Goal: Information Seeking & Learning: Learn about a topic

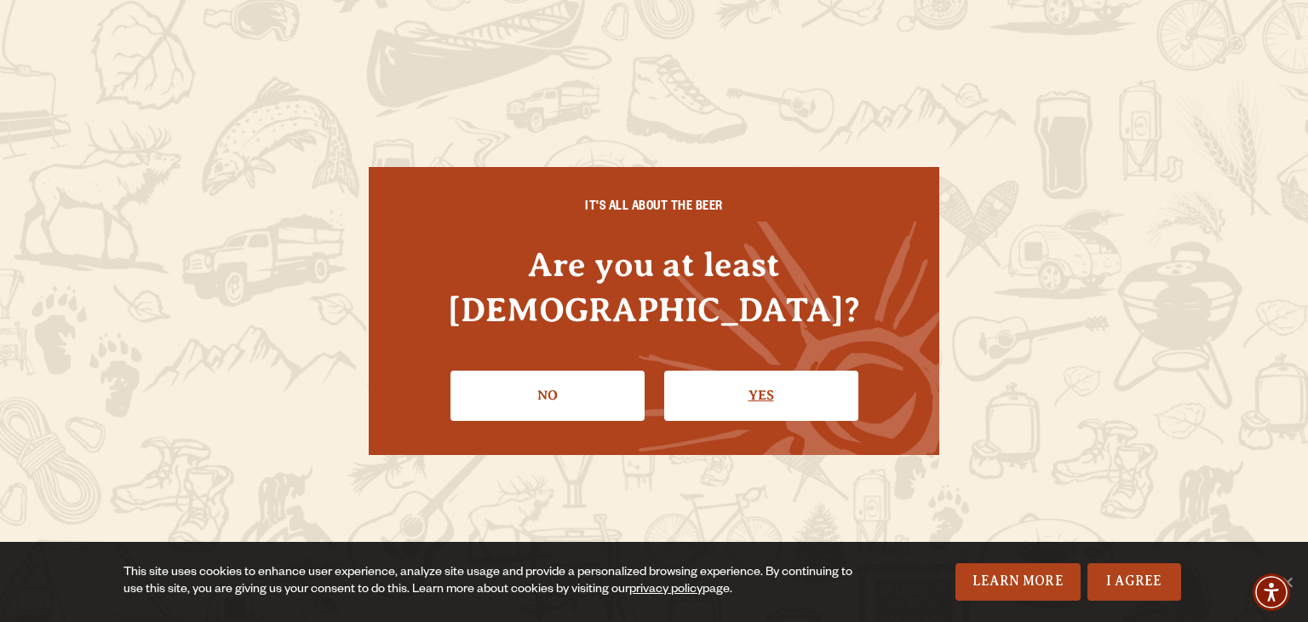
click at [781, 375] on link "Yes" at bounding box center [761, 395] width 194 height 49
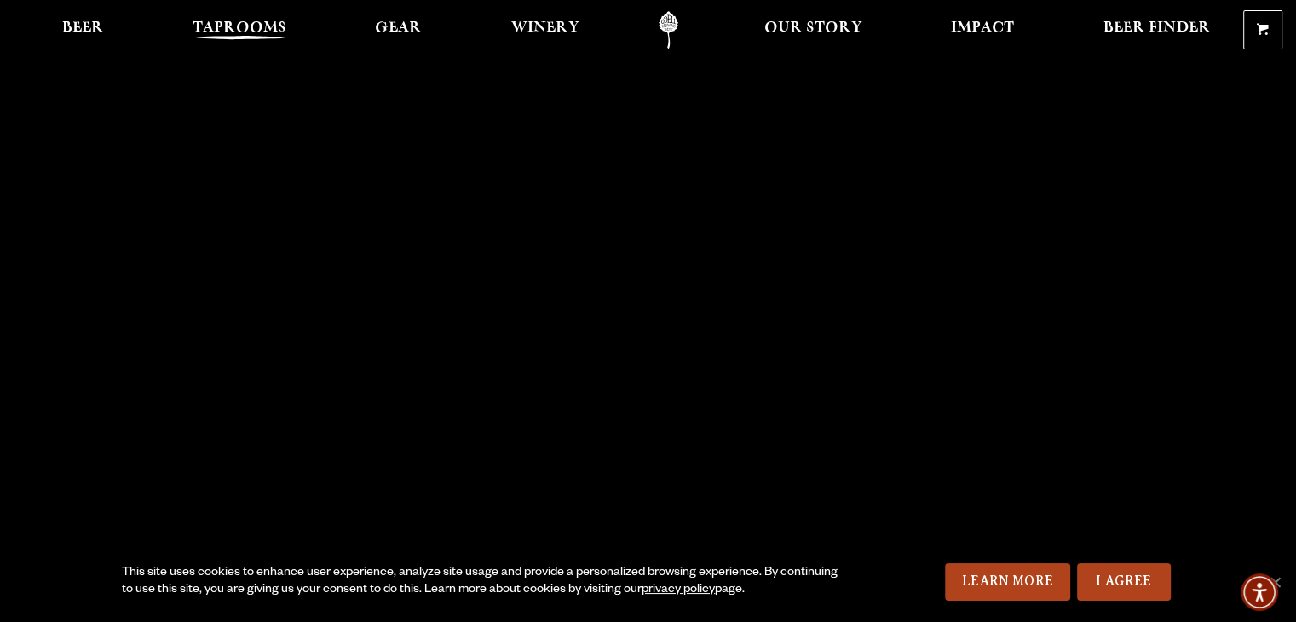
click at [235, 22] on span "Taprooms" at bounding box center [240, 28] width 94 height 14
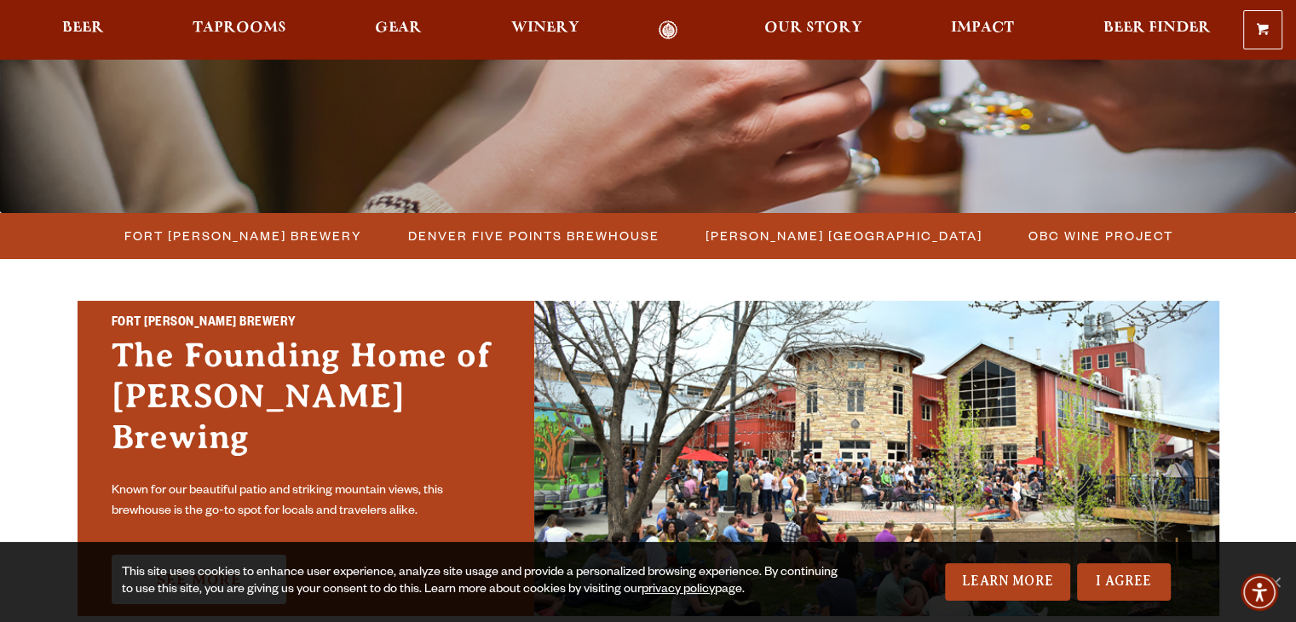
scroll to position [426, 0]
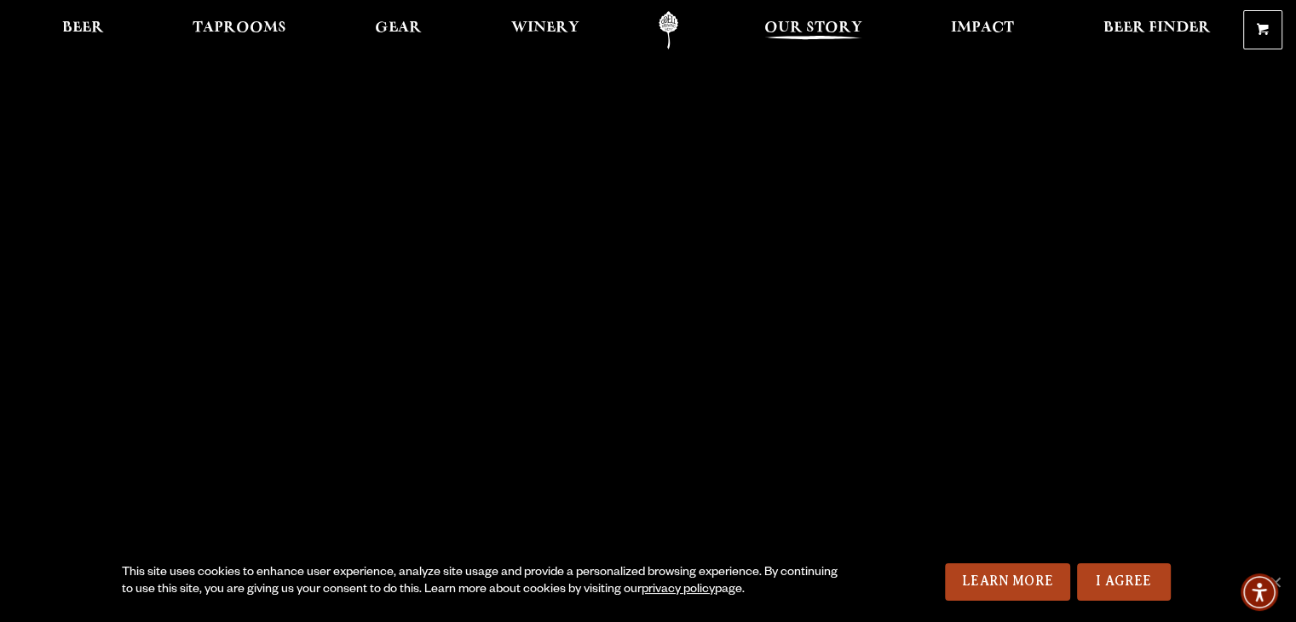
click at [814, 26] on span "Our Story" at bounding box center [813, 28] width 98 height 14
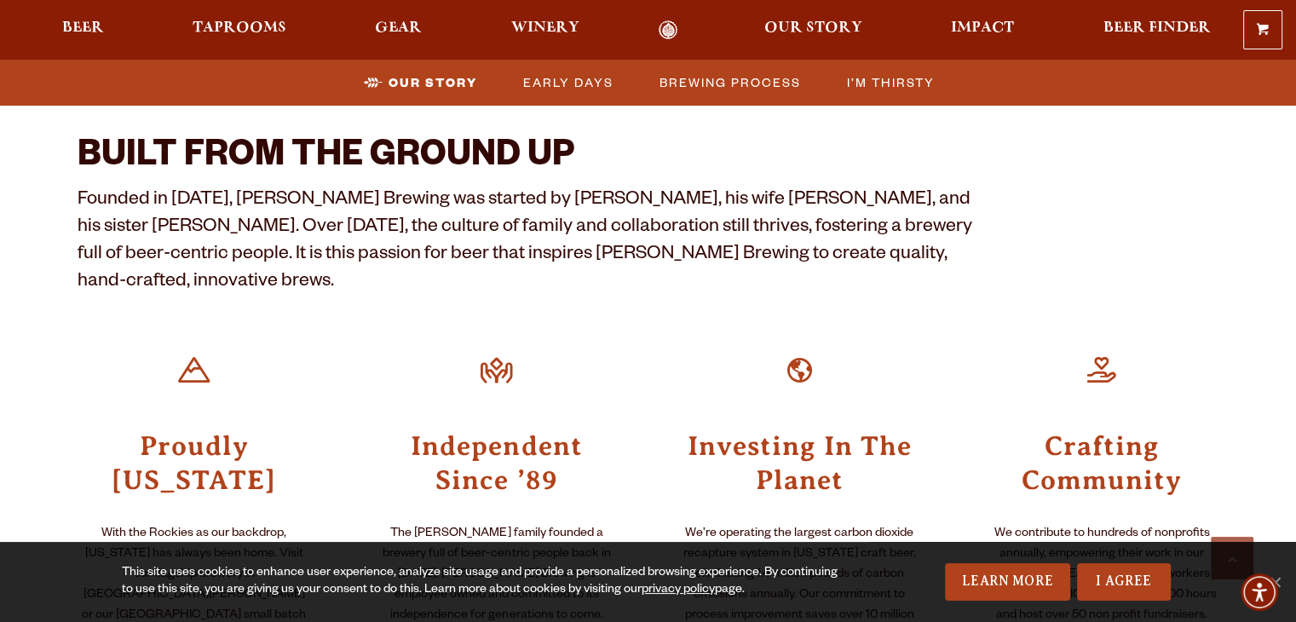
scroll to position [596, 0]
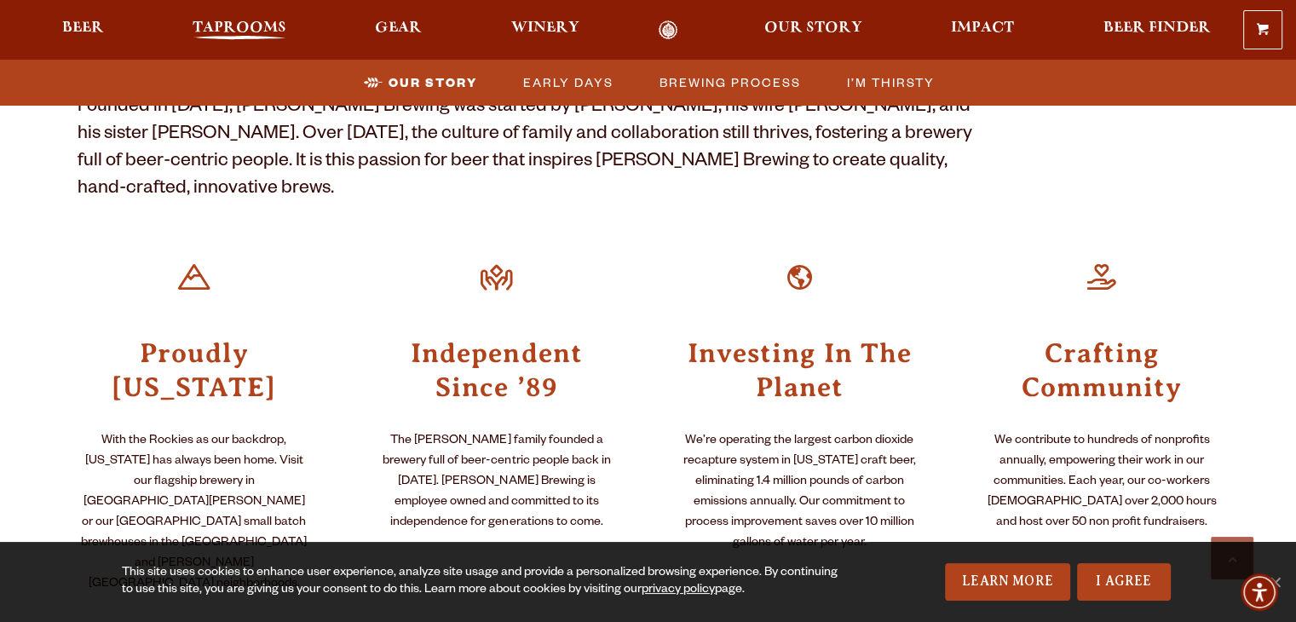
click at [210, 26] on span "Taprooms" at bounding box center [240, 28] width 94 height 14
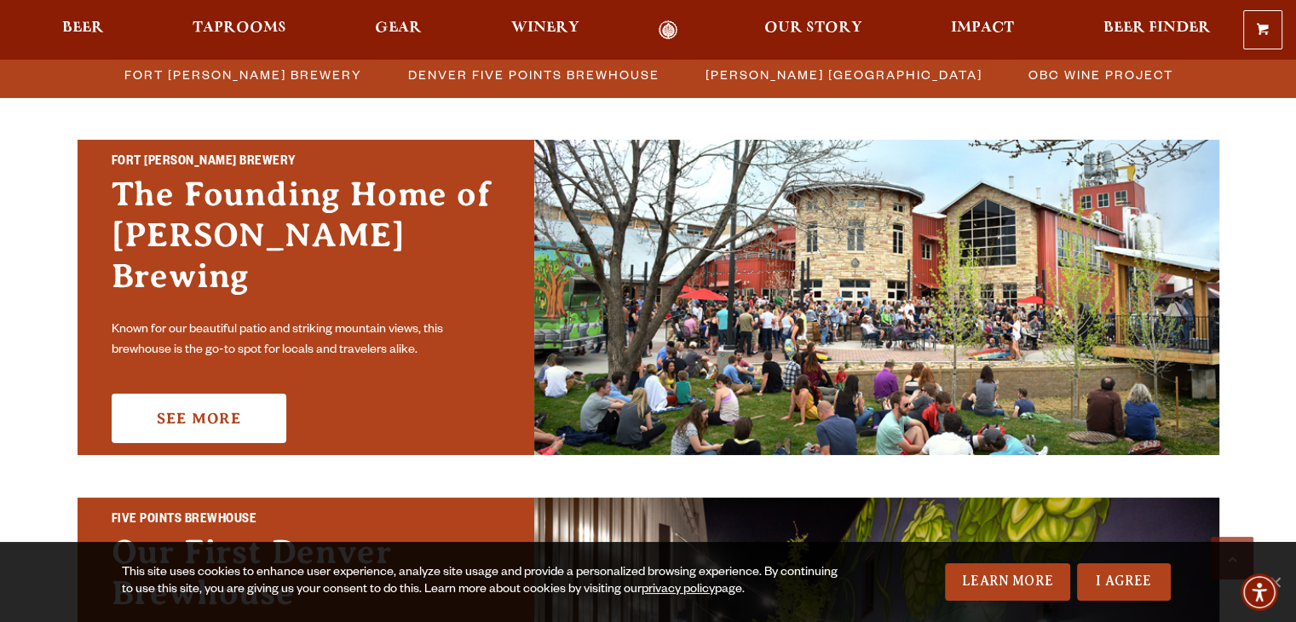
scroll to position [511, 0]
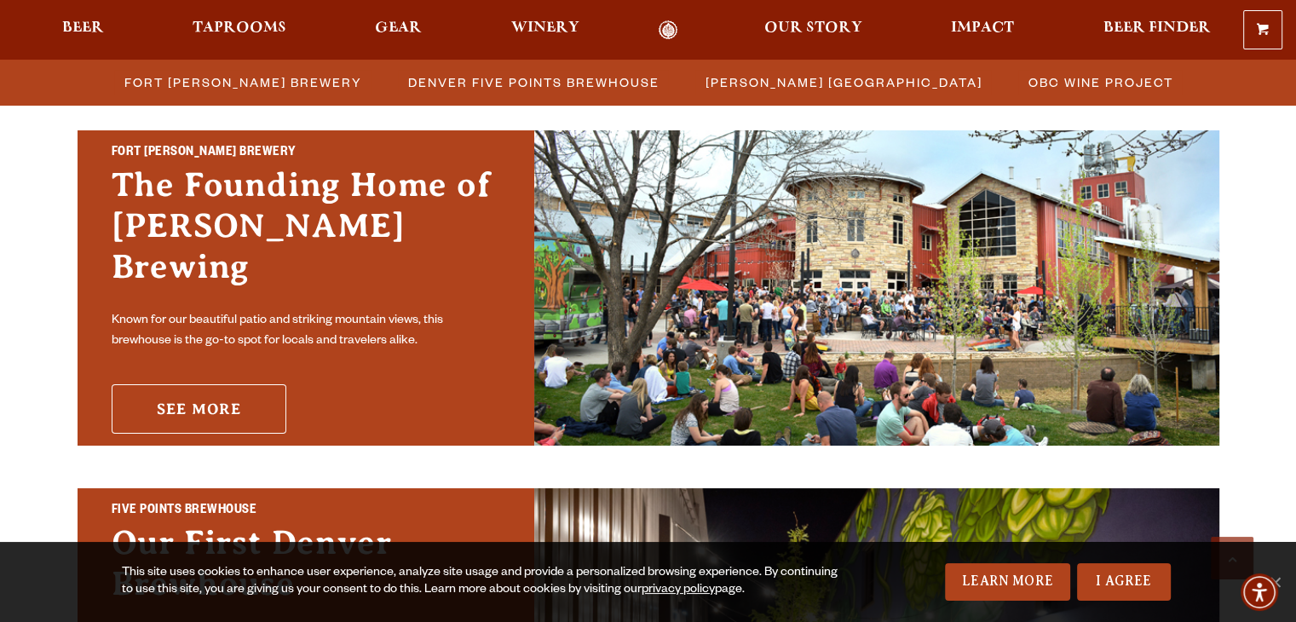
click at [181, 393] on link "See More" at bounding box center [199, 408] width 175 height 49
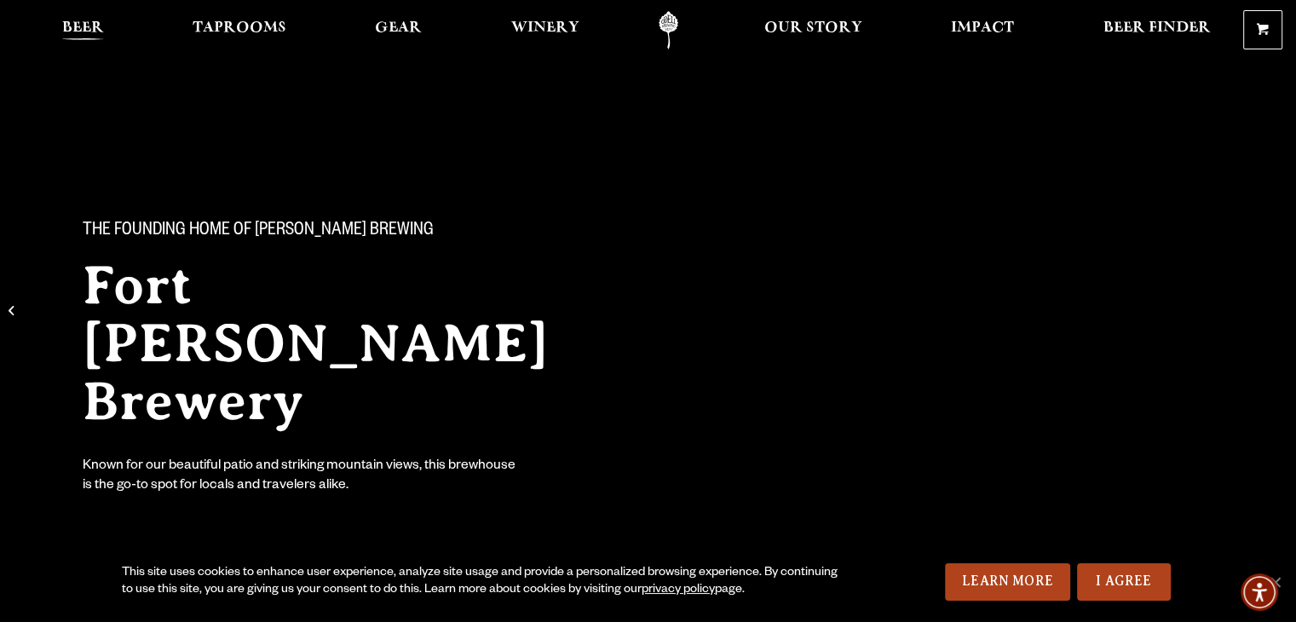
click at [77, 21] on span "Beer" at bounding box center [83, 28] width 42 height 14
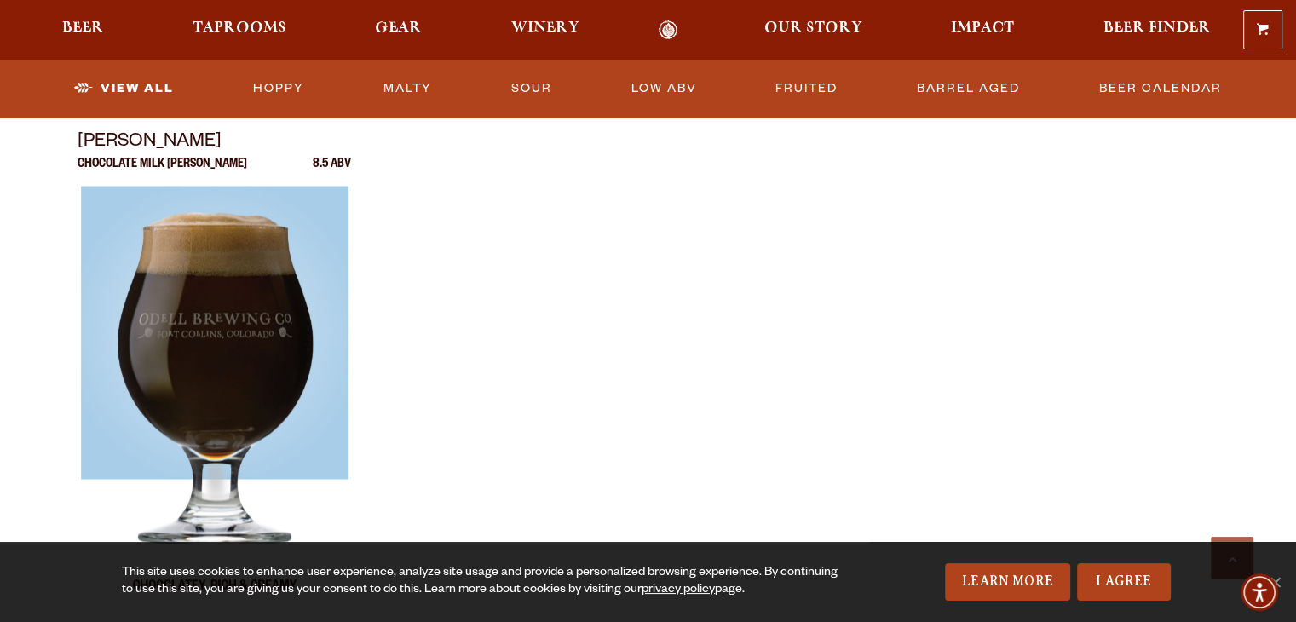
scroll to position [2981, 0]
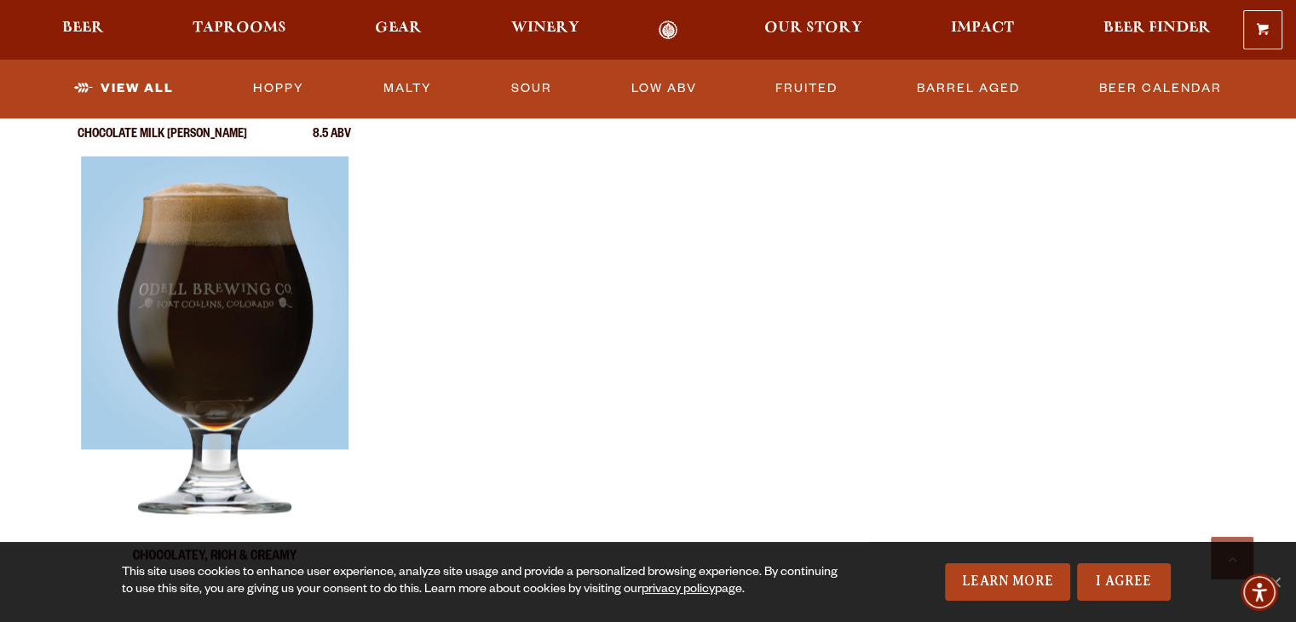
click at [203, 429] on img at bounding box center [213, 369] width 267 height 426
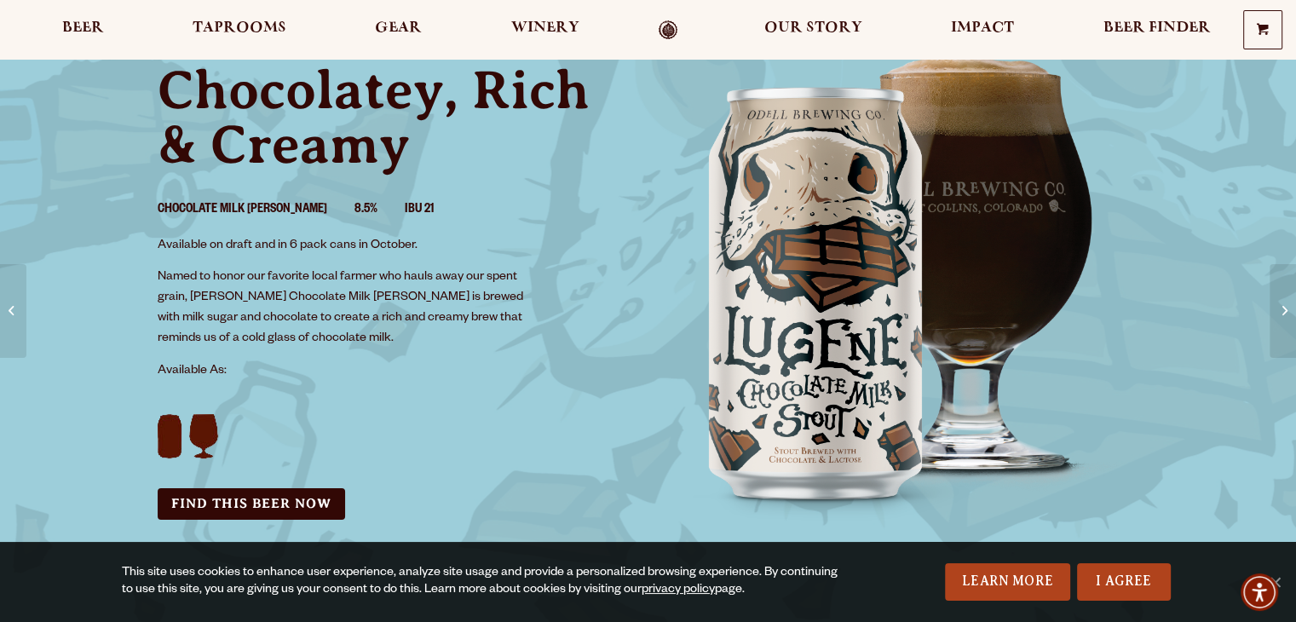
scroll to position [170, 0]
